Goal: Task Accomplishment & Management: Manage account settings

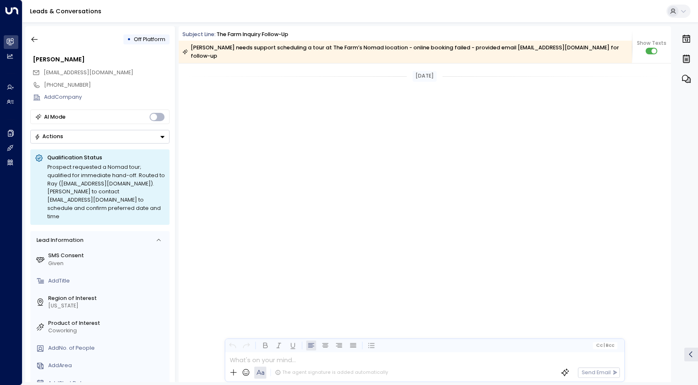
scroll to position [694, 0]
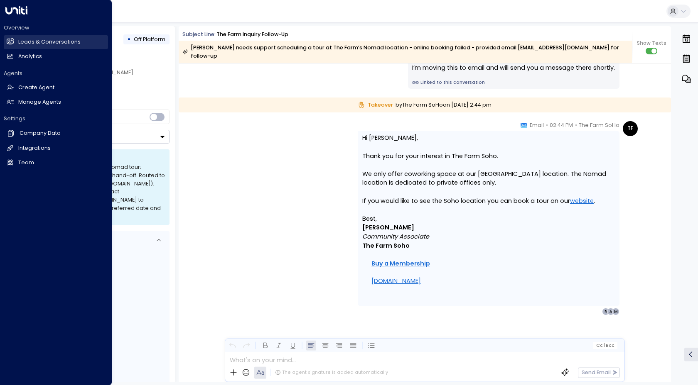
click at [25, 47] on link "Leads & Conversations Leads & Conversations" at bounding box center [56, 42] width 104 height 14
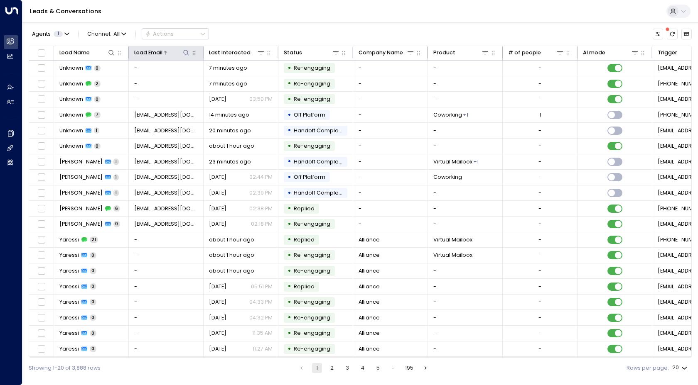
click at [188, 55] on icon at bounding box center [186, 52] width 7 height 7
type input "**********"
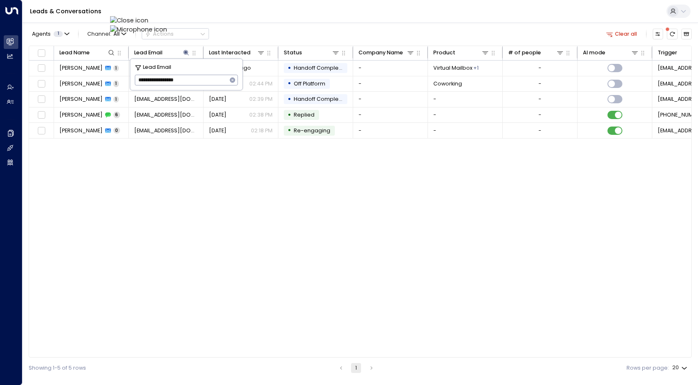
click at [139, 187] on div "Lead Name Lead Email Last Interacted Status Company Name Product # of people AI…" at bounding box center [360, 202] width 663 height 313
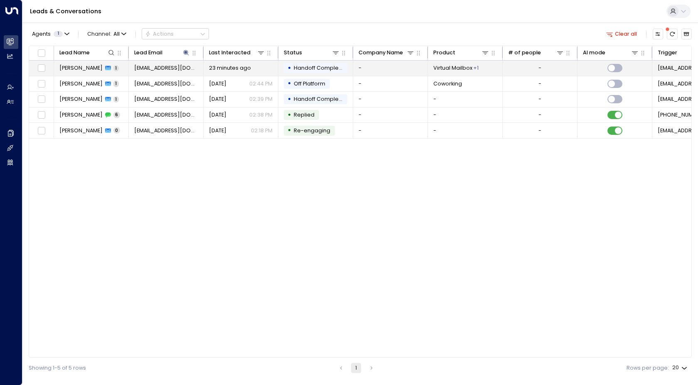
click at [92, 66] on span "[PERSON_NAME]" at bounding box center [80, 67] width 43 height 7
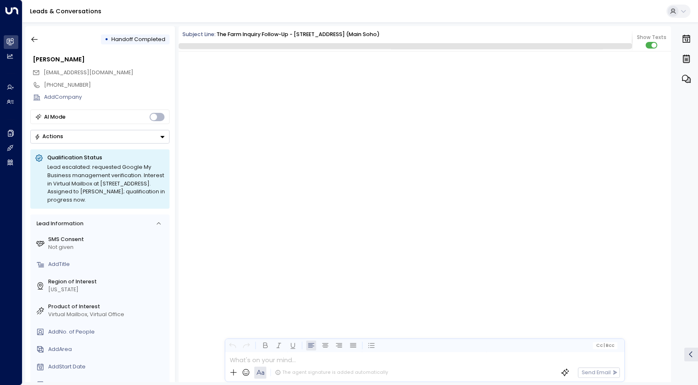
scroll to position [530, 0]
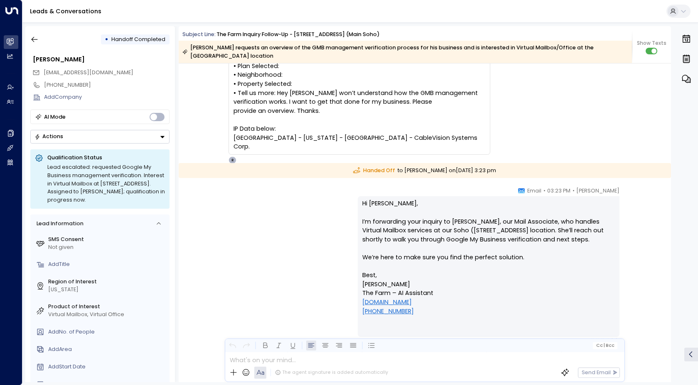
click at [233, 194] on div "[PERSON_NAME] • 03:23 PM • Email Hi [PERSON_NAME], I’m forwarding your inquiry …" at bounding box center [424, 266] width 426 height 159
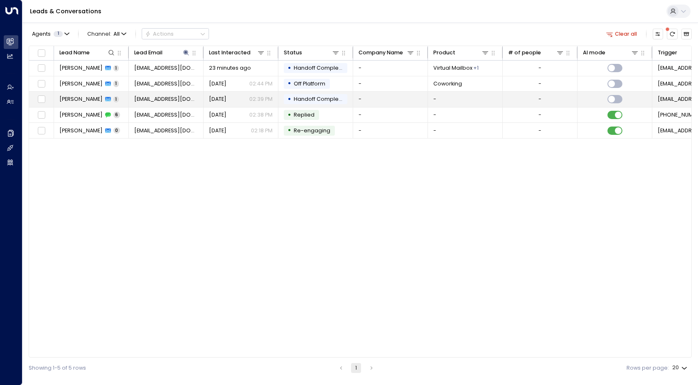
click at [81, 100] on span "[PERSON_NAME]" at bounding box center [80, 98] width 43 height 7
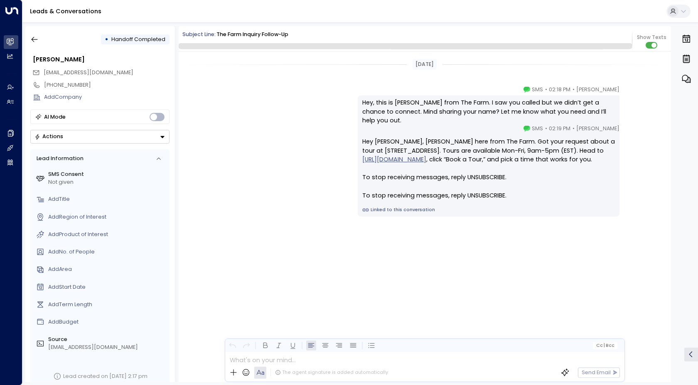
scroll to position [468, 0]
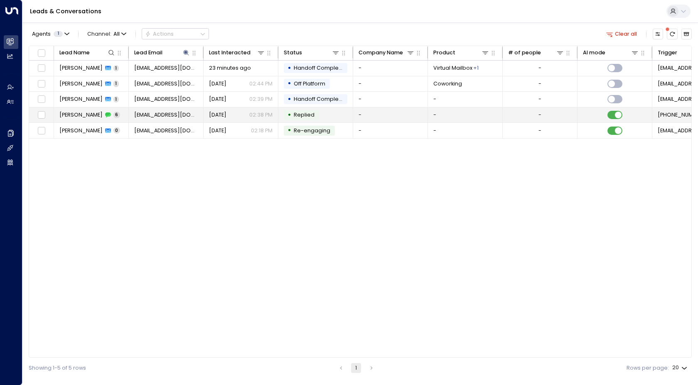
click at [73, 116] on span "[PERSON_NAME]" at bounding box center [80, 114] width 43 height 7
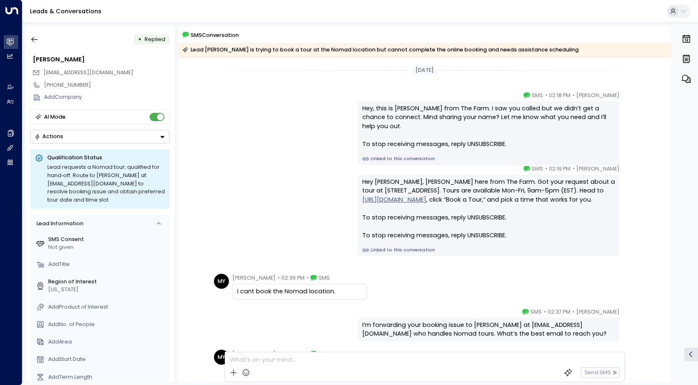
scroll to position [150, 0]
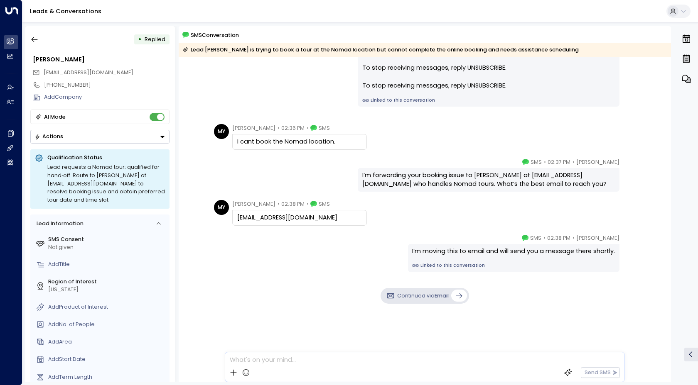
click at [225, 196] on div "[DATE] [PERSON_NAME] • 02:18 PM • SMS Hey, this is [PERSON_NAME] from The Farm.…" at bounding box center [425, 146] width 492 height 479
